Goal: Task Accomplishment & Management: Use online tool/utility

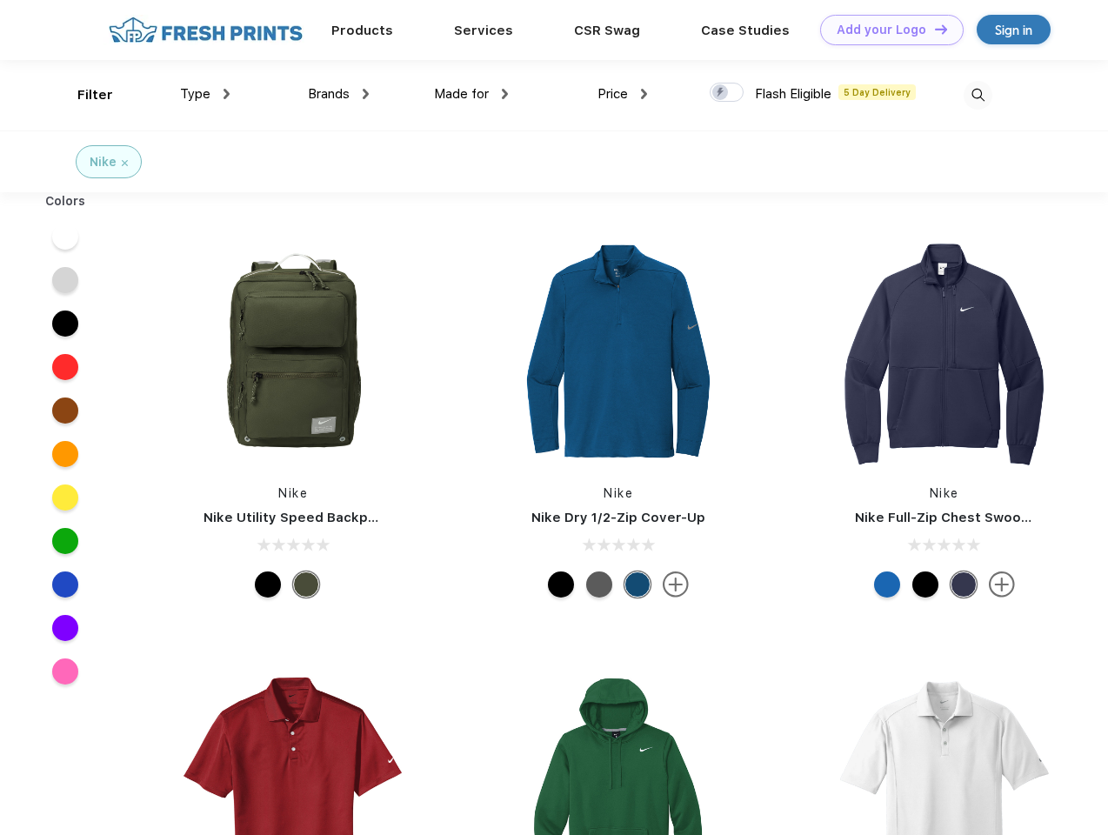
click at [885, 30] on link "Add your Logo Design Tool" at bounding box center [891, 30] width 143 height 30
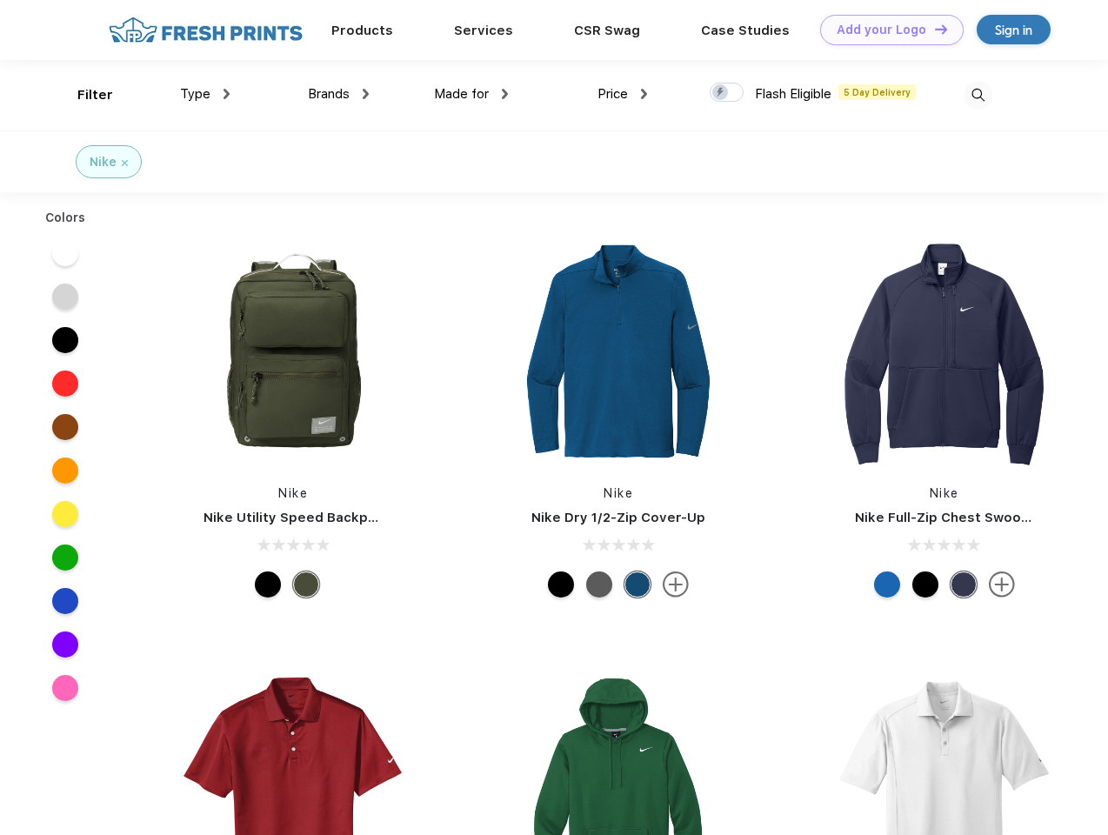
click at [0, 0] on div "Design Tool" at bounding box center [0, 0] width 0 height 0
click at [933, 29] on link "Add your Logo Design Tool" at bounding box center [891, 30] width 143 height 30
click at [83, 95] on div "Filter" at bounding box center [95, 95] width 36 height 20
click at [205, 94] on span "Type" at bounding box center [195, 94] width 30 height 16
click at [338, 94] on span "Brands" at bounding box center [329, 94] width 42 height 16
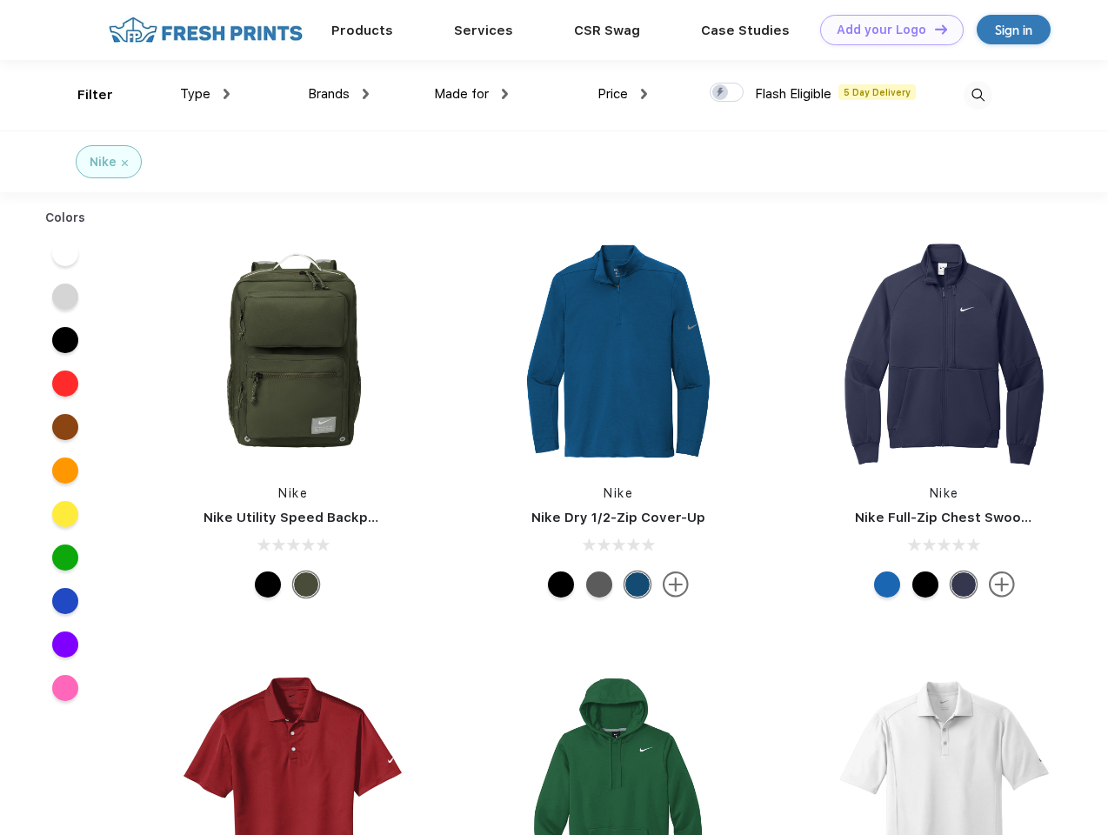
click at [471, 94] on span "Made for" at bounding box center [461, 94] width 55 height 16
click at [623, 94] on span "Price" at bounding box center [612, 94] width 30 height 16
click at [727, 93] on div at bounding box center [727, 92] width 34 height 19
click at [721, 93] on input "checkbox" at bounding box center [715, 87] width 11 height 11
click at [978, 95] on img at bounding box center [978, 95] width 29 height 29
